Goal: Task Accomplishment & Management: Use online tool/utility

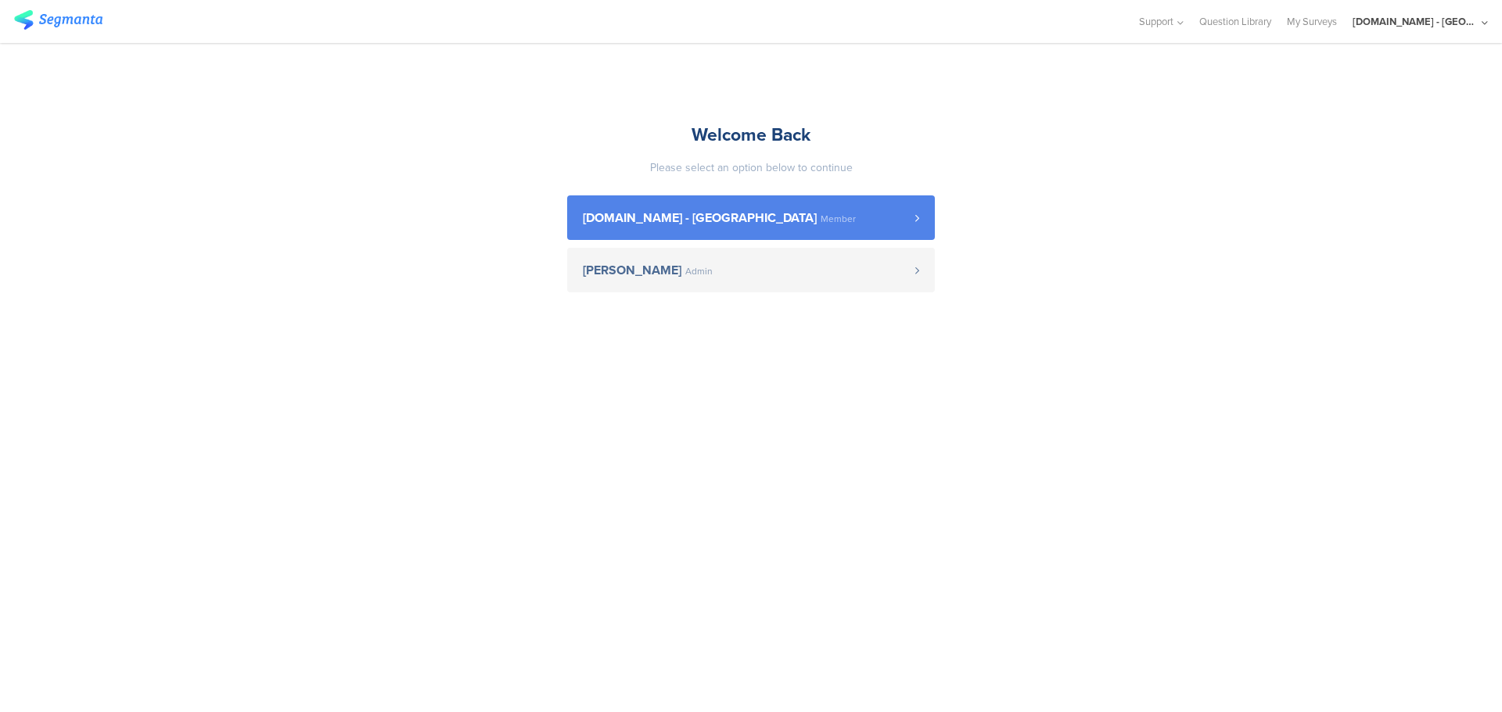
click at [820, 214] on span "Member" at bounding box center [837, 218] width 35 height 9
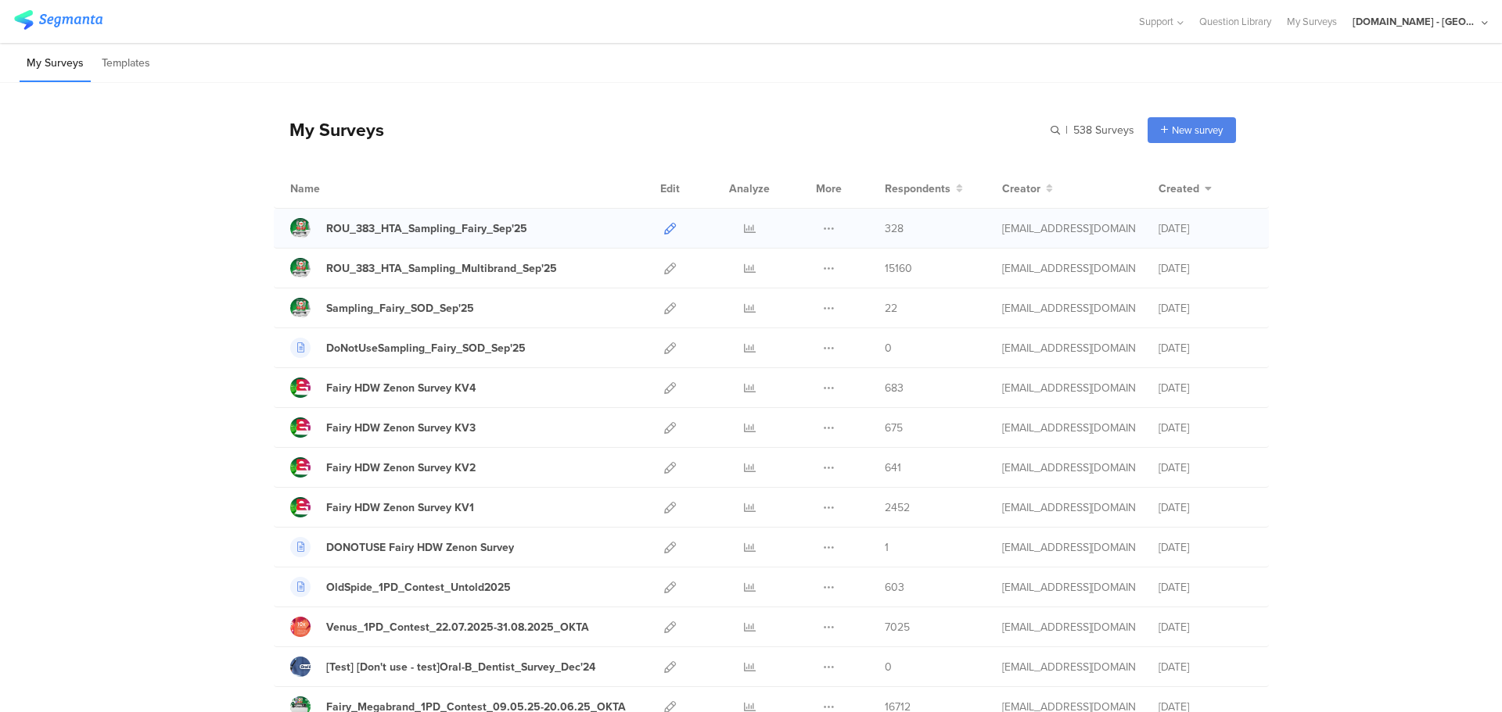
click at [664, 224] on icon at bounding box center [670, 229] width 12 height 12
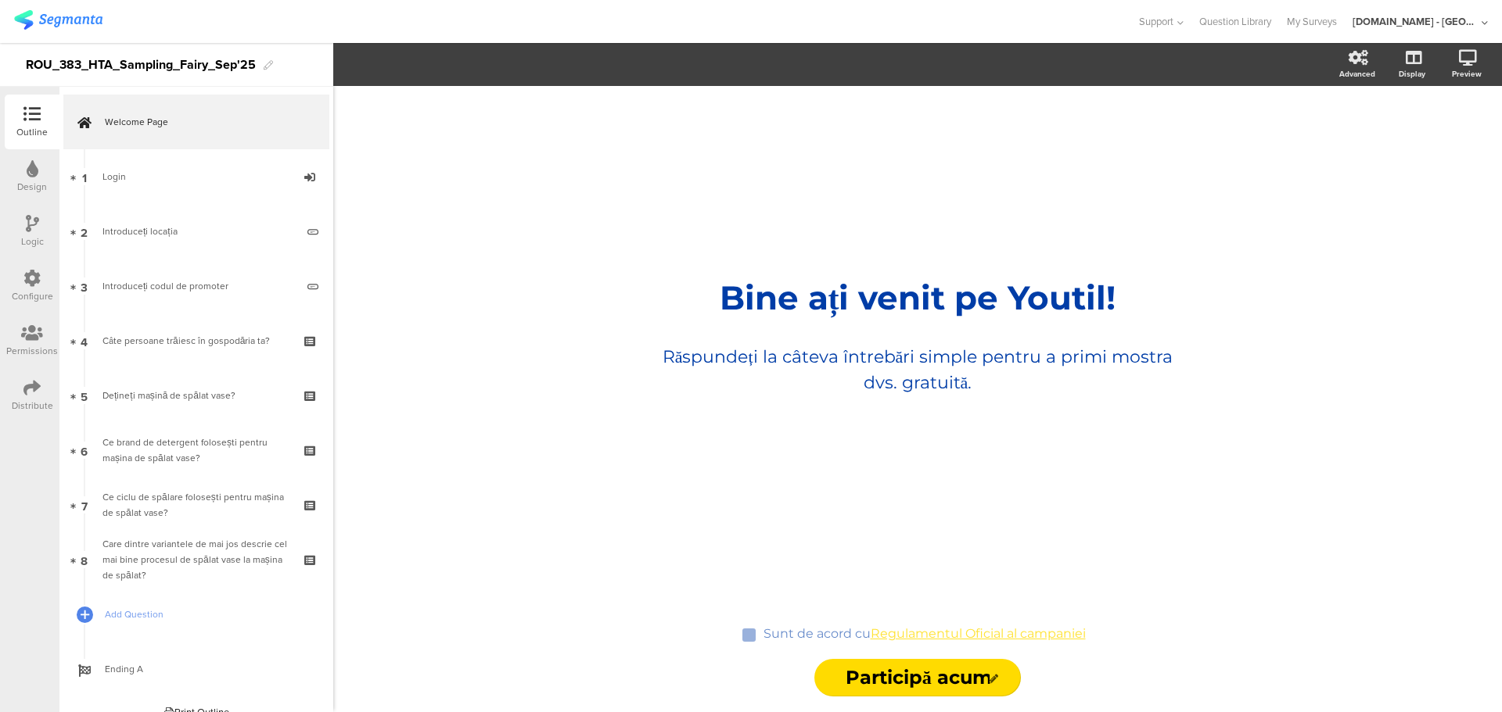
click at [34, 285] on icon at bounding box center [31, 278] width 17 height 17
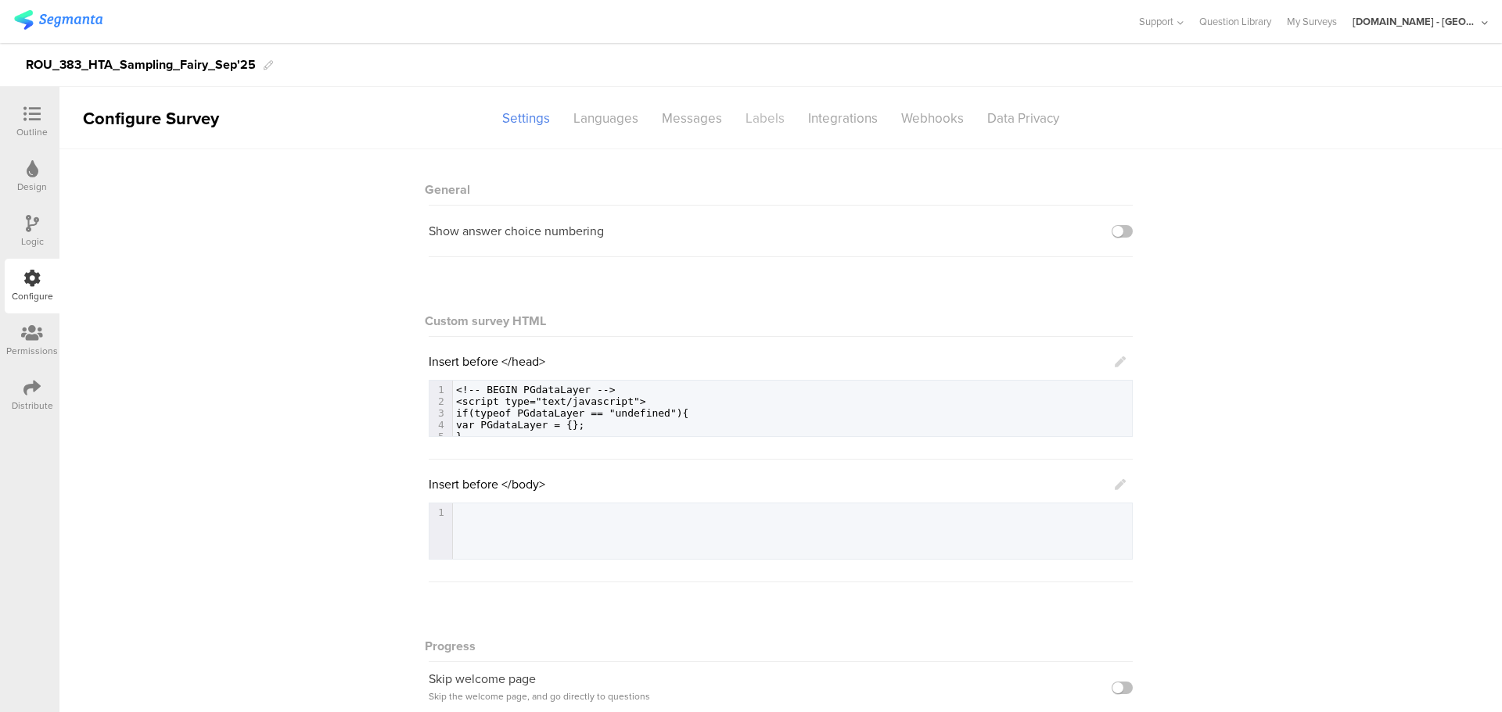
click at [757, 117] on div "Labels" at bounding box center [765, 118] width 63 height 27
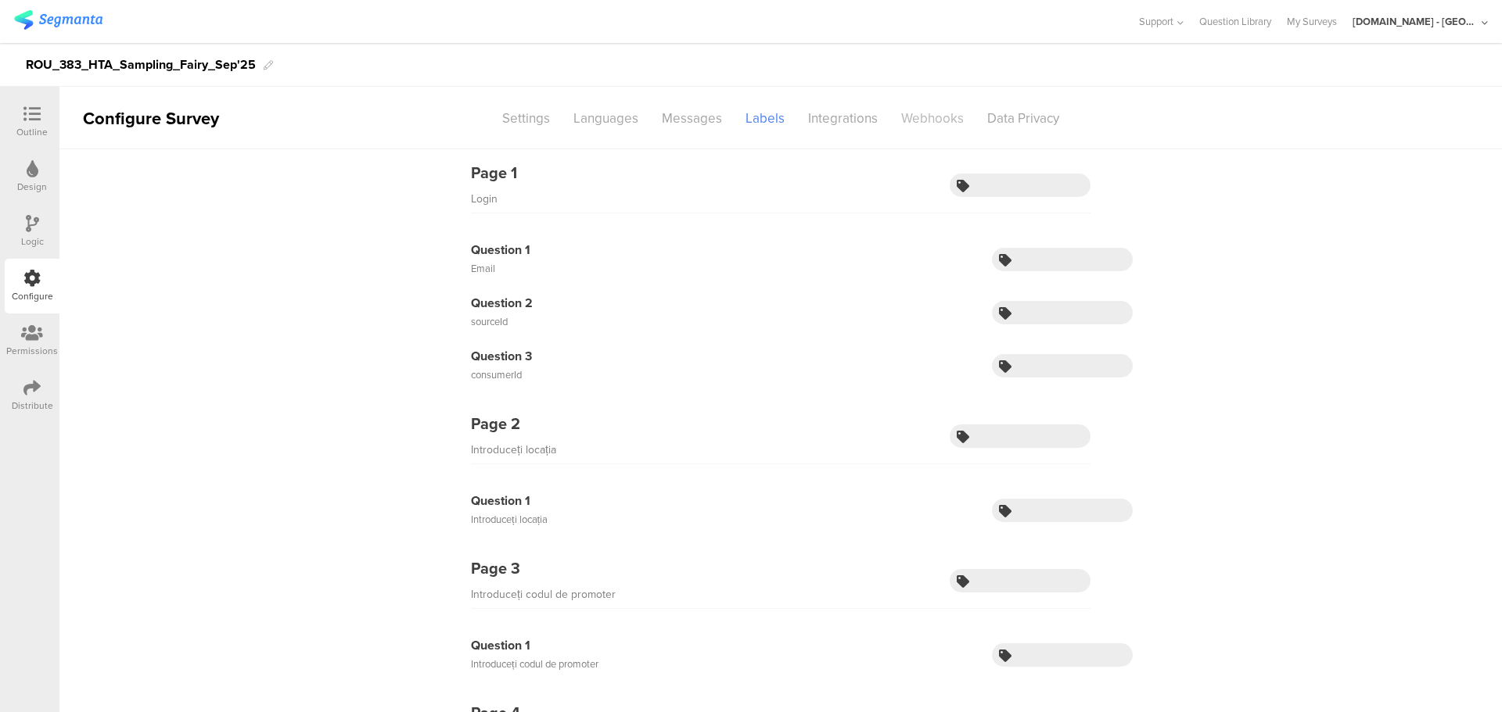
click at [930, 117] on div "Webhooks" at bounding box center [932, 118] width 86 height 27
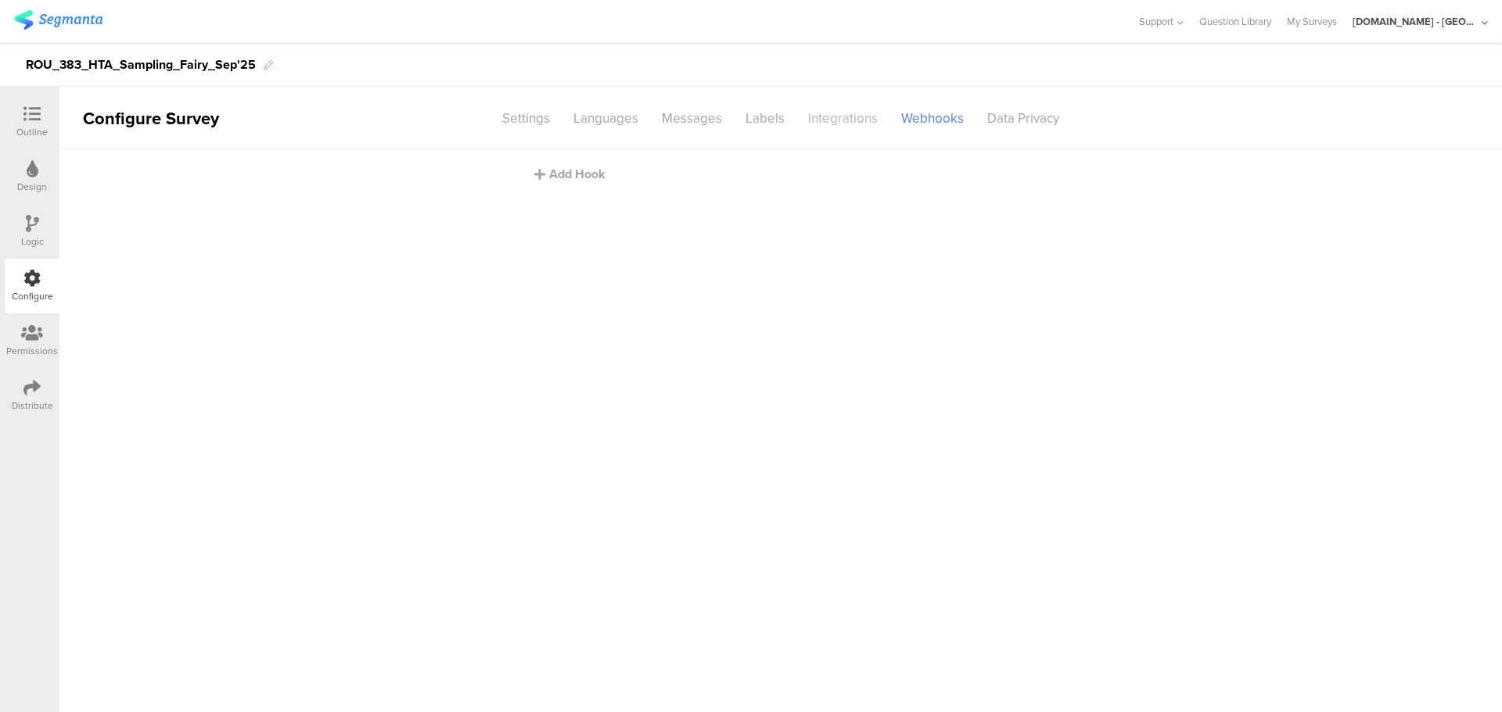
click at [852, 115] on div "Integrations" at bounding box center [842, 118] width 93 height 27
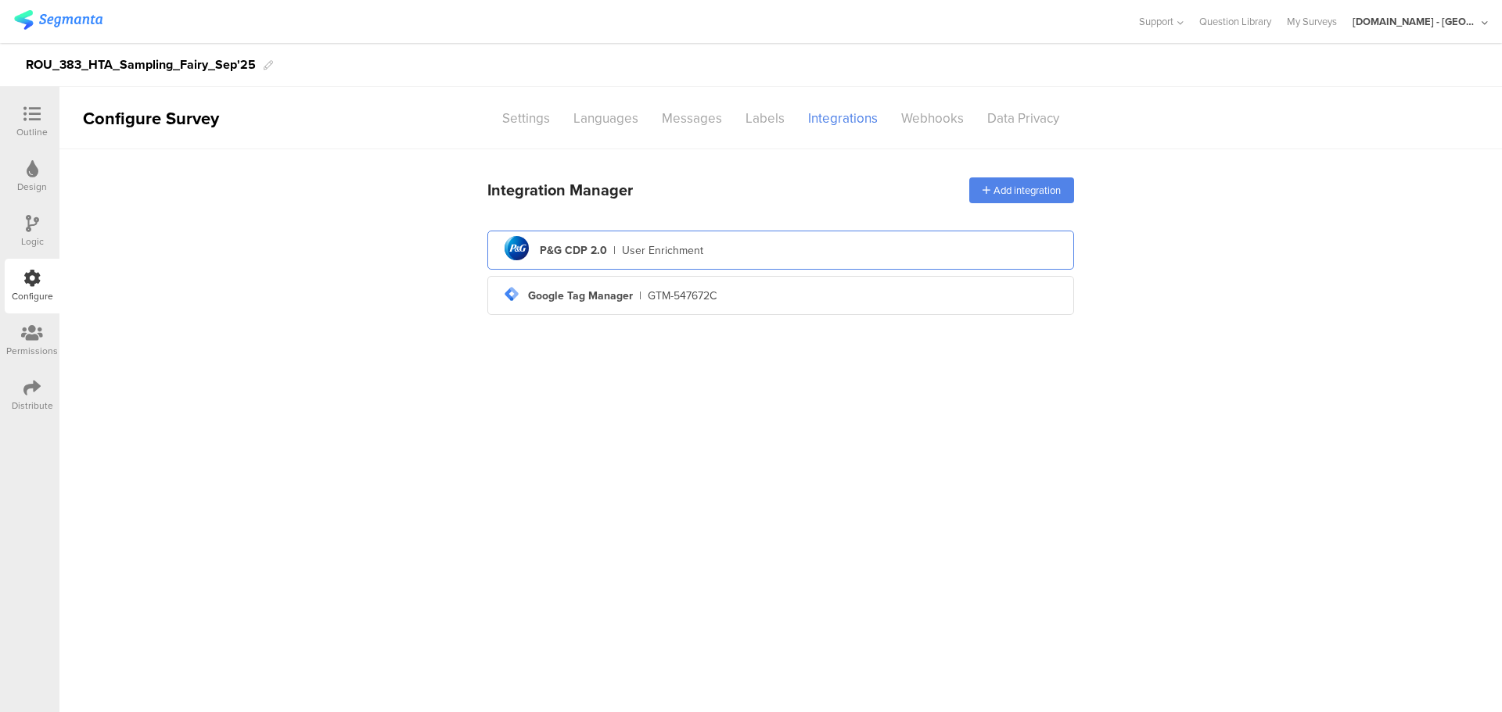
click at [742, 257] on div "pg logo P&G CDP 2.0 | User Enrichment" at bounding box center [781, 250] width 562 height 38
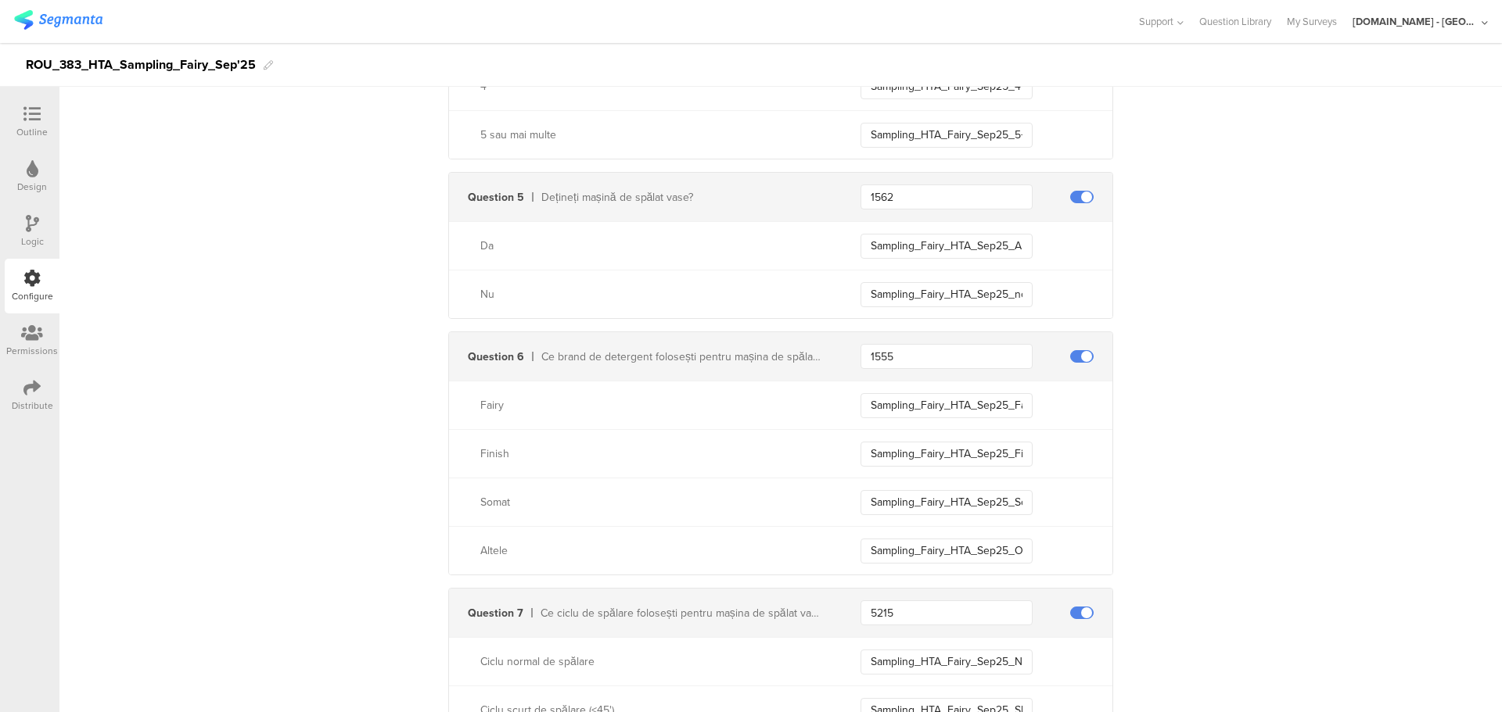
scroll to position [1005, 0]
